Goal: Check status

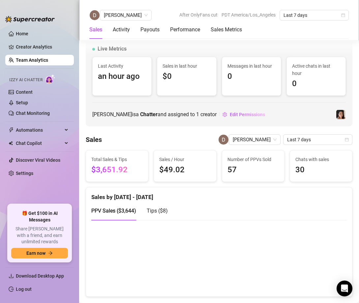
scroll to position [365, 0]
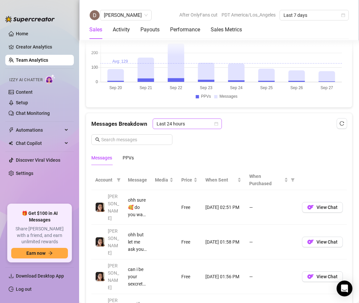
click at [189, 125] on span "Last 24 hours" at bounding box center [187, 124] width 61 height 10
click at [266, 127] on div "Messages Breakdown Last 24 hours" at bounding box center [219, 123] width 256 height 11
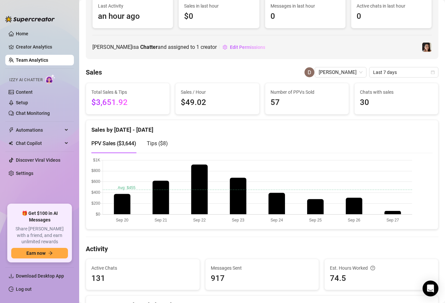
scroll to position [0, 0]
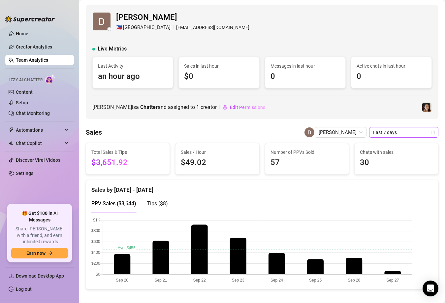
click at [359, 127] on span "Last 7 days" at bounding box center [403, 132] width 61 height 10
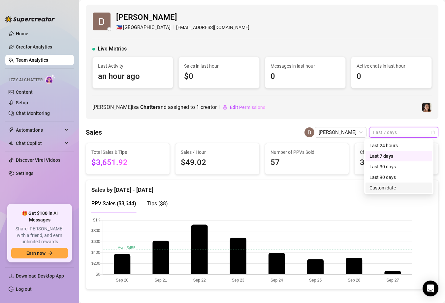
click at [359, 189] on div "Custom date" at bounding box center [399, 187] width 59 height 7
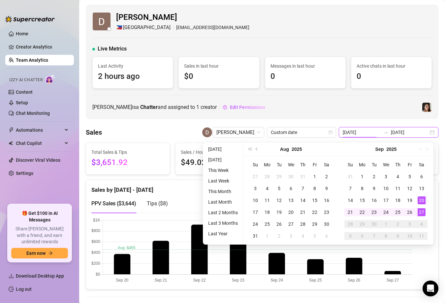
click at [359, 132] on input "[DATE]" at bounding box center [362, 132] width 38 height 7
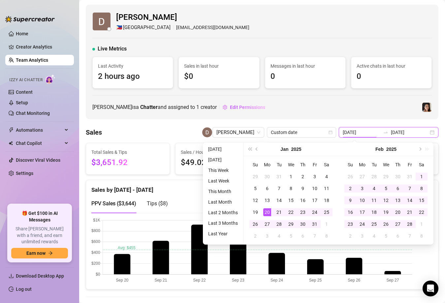
type input "[DATE]"
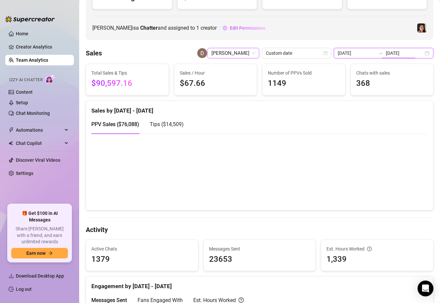
scroll to position [78, 0]
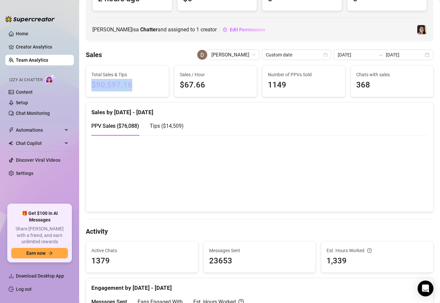
drag, startPoint x: 130, startPoint y: 85, endPoint x: 89, endPoint y: 87, distance: 41.3
click at [89, 87] on div "Total Sales & Tips $90,597.16" at bounding box center [127, 81] width 83 height 31
copy span "$90,597.16"
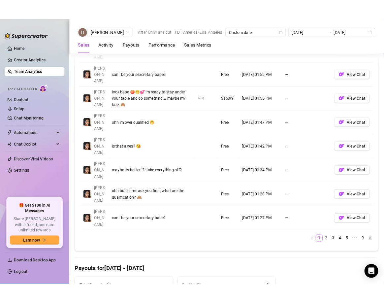
scroll to position [606, 0]
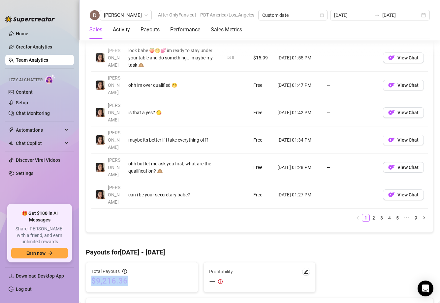
drag, startPoint x: 125, startPoint y: 193, endPoint x: 92, endPoint y: 191, distance: 33.1
click at [92, 276] on span "$9,216.36" at bounding box center [141, 281] width 101 height 11
copy span "$9,216.36"
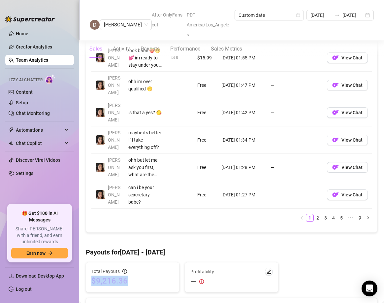
copy span "$9,216.36"
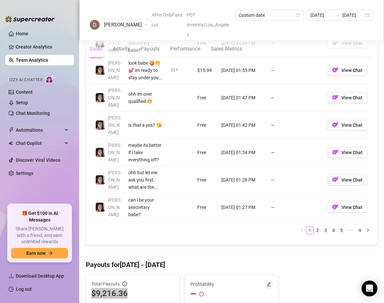
scroll to position [618, 0]
